Goal: Transaction & Acquisition: Purchase product/service

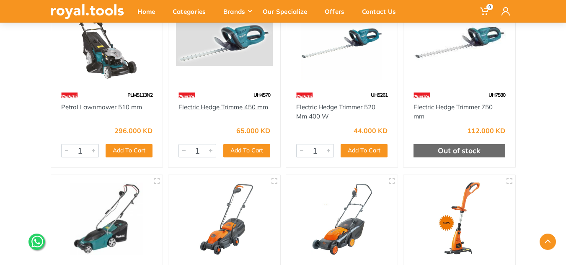
scroll to position [84, 0]
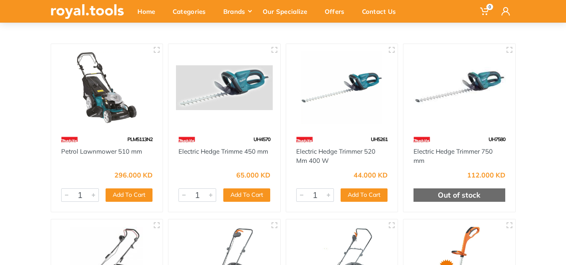
click at [242, 110] on img at bounding box center [224, 88] width 97 height 72
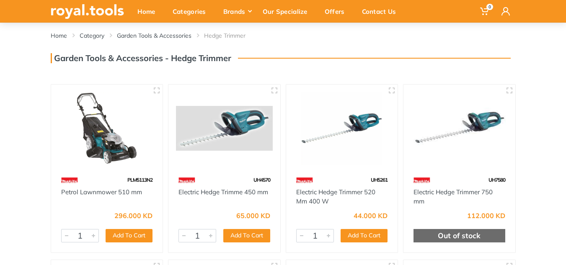
scroll to position [84, 0]
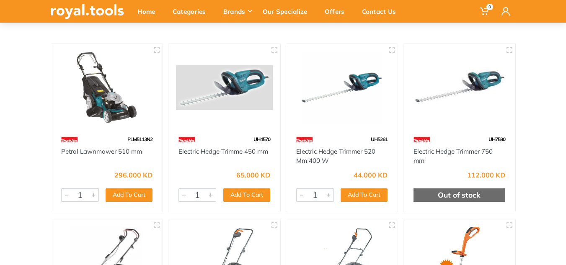
click at [194, 142] on img at bounding box center [187, 139] width 17 height 15
